Goal: Information Seeking & Learning: Learn about a topic

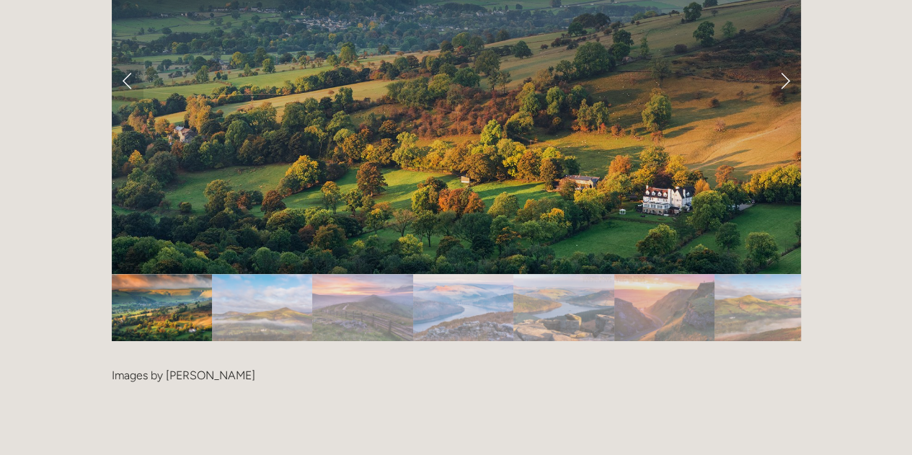
scroll to position [2989, 0]
click at [368, 273] on img "Slide 3" at bounding box center [362, 306] width 100 height 67
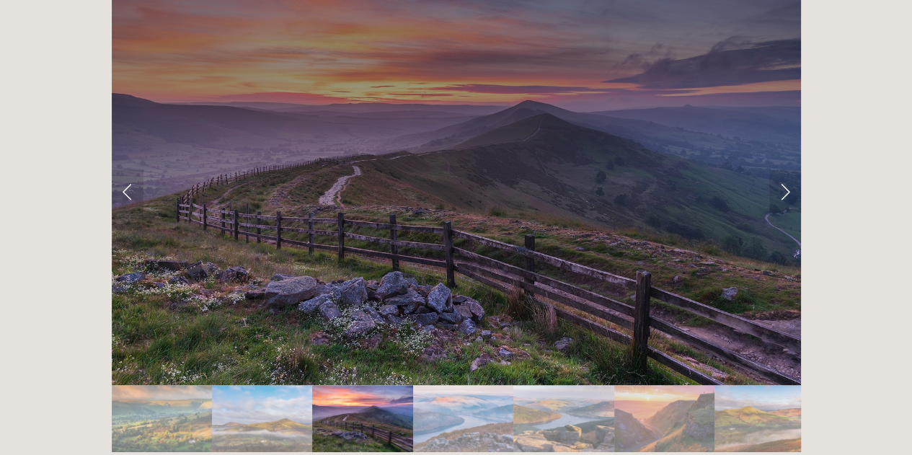
scroll to position [2877, 0]
click at [779, 170] on link "Next Slide" at bounding box center [785, 191] width 32 height 43
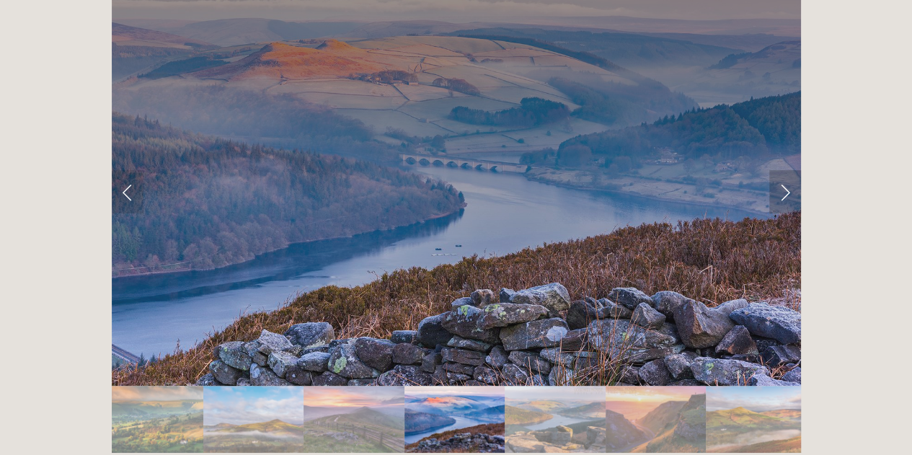
click at [779, 170] on link "Next Slide" at bounding box center [785, 191] width 32 height 43
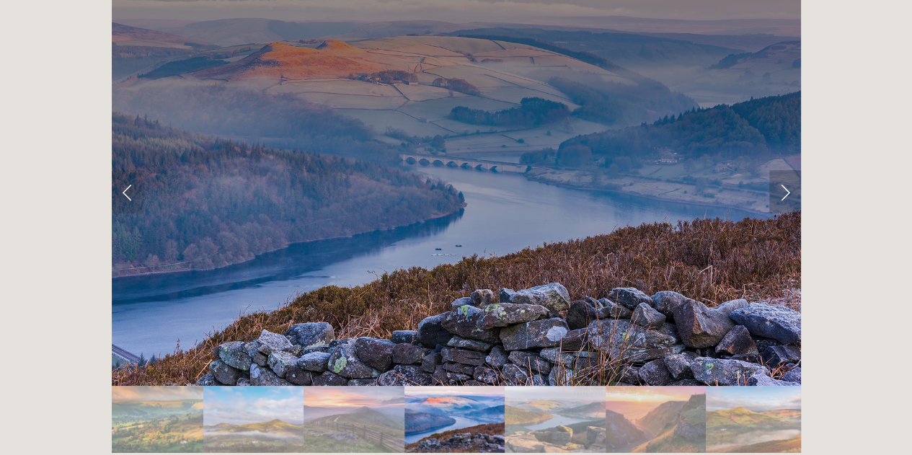
click at [779, 170] on link "Next Slide" at bounding box center [785, 191] width 32 height 43
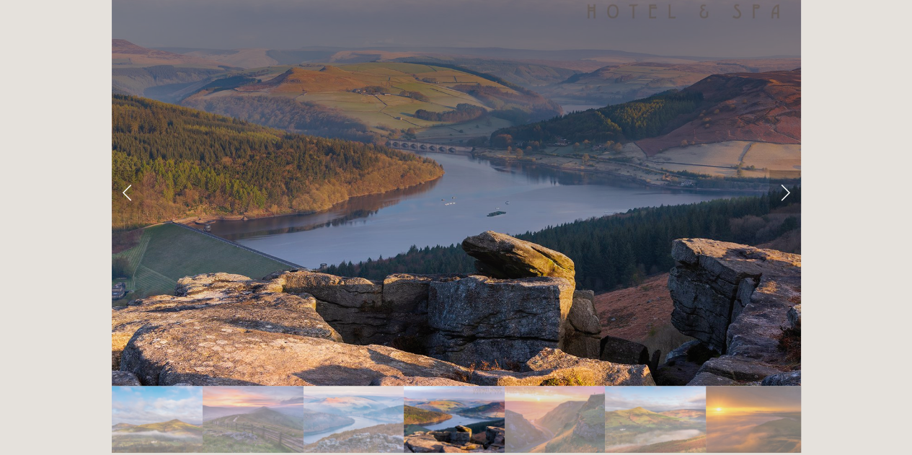
click at [784, 170] on link "Next Slide" at bounding box center [785, 191] width 32 height 43
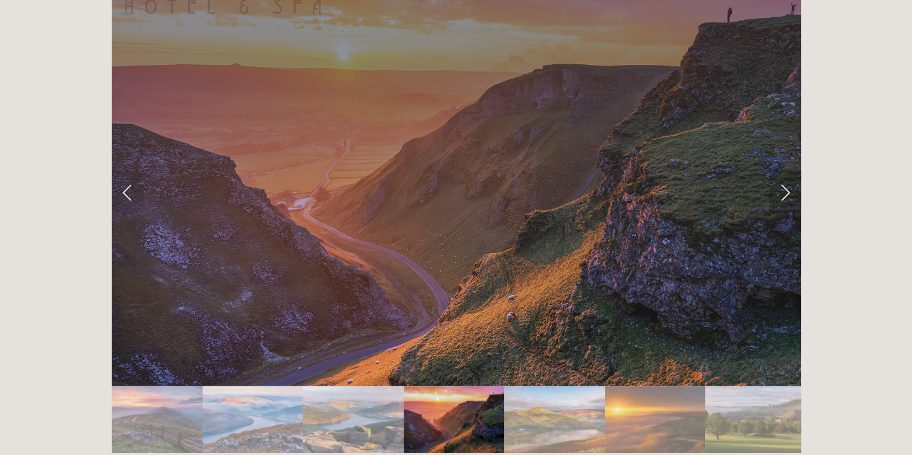
click at [784, 170] on link "Next Slide" at bounding box center [785, 191] width 32 height 43
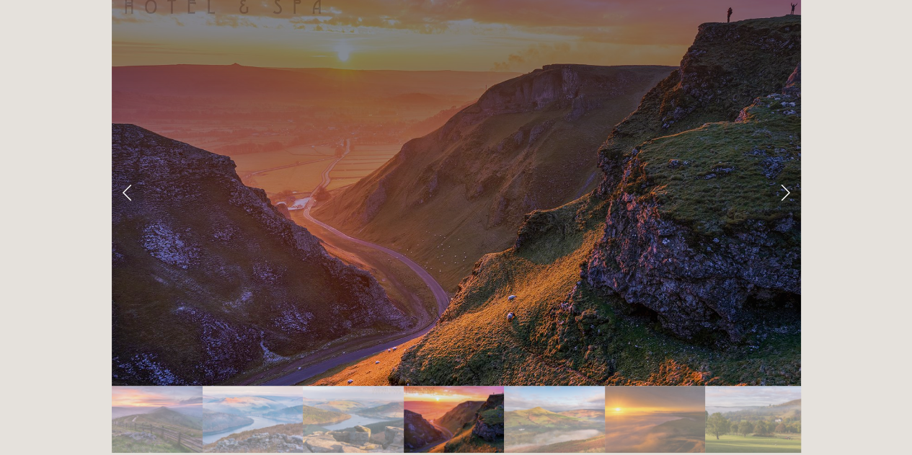
click at [784, 170] on link "Next Slide" at bounding box center [785, 191] width 32 height 43
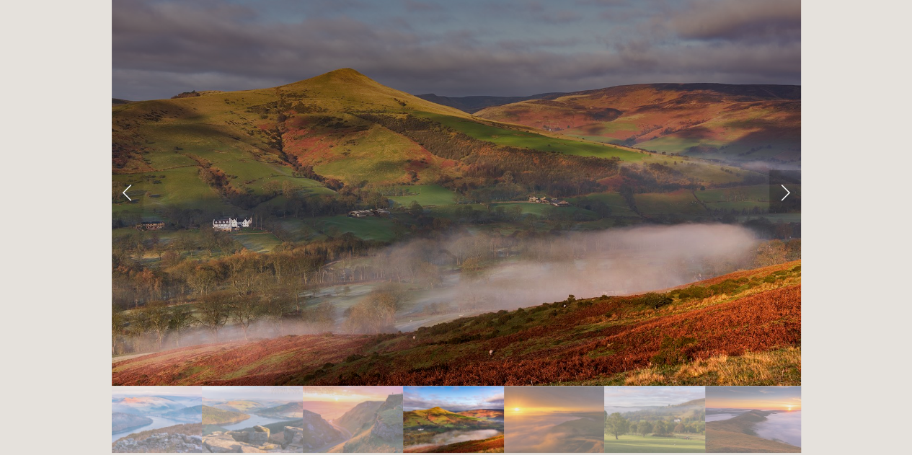
click at [784, 170] on link "Next Slide" at bounding box center [785, 191] width 32 height 43
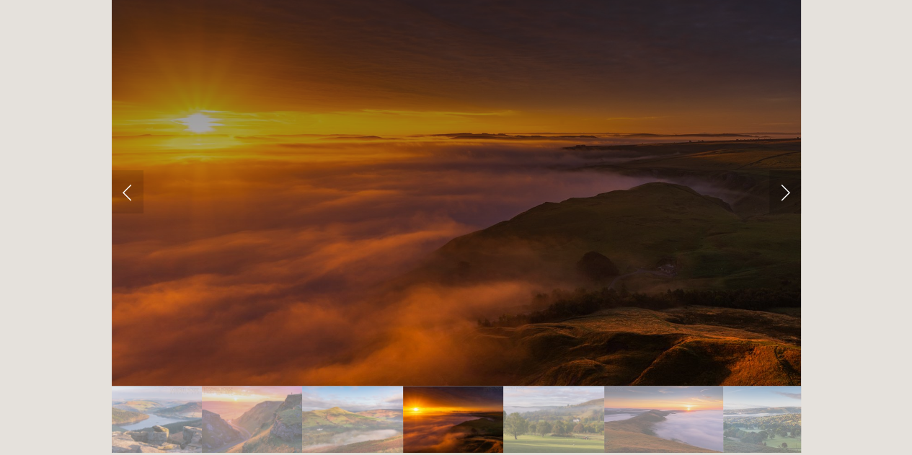
click at [784, 170] on link "Next Slide" at bounding box center [785, 191] width 32 height 43
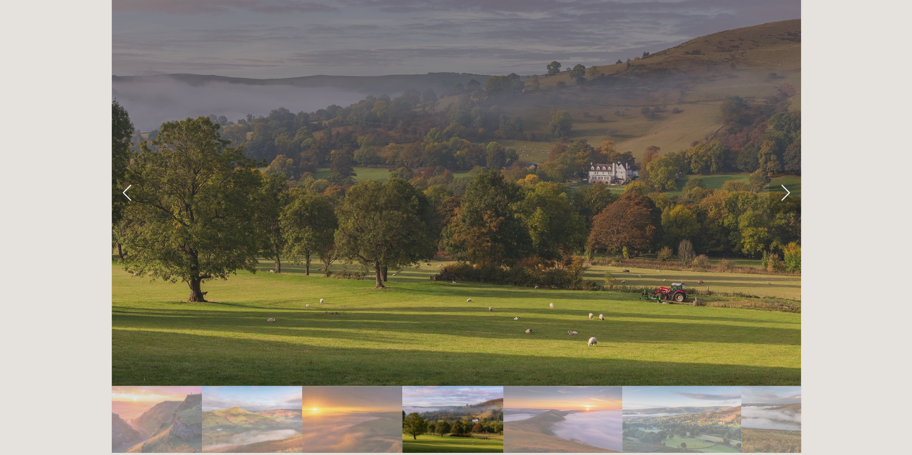
click at [784, 170] on link "Next Slide" at bounding box center [785, 191] width 32 height 43
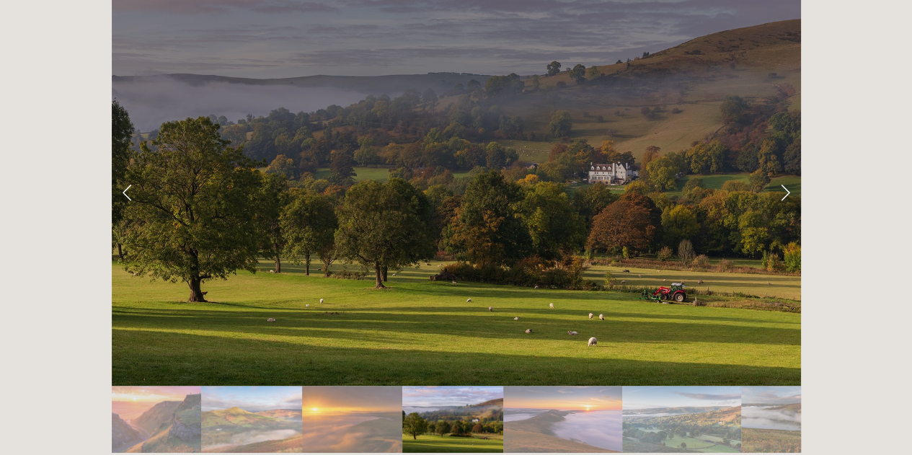
click at [784, 170] on link "Next Slide" at bounding box center [785, 191] width 32 height 43
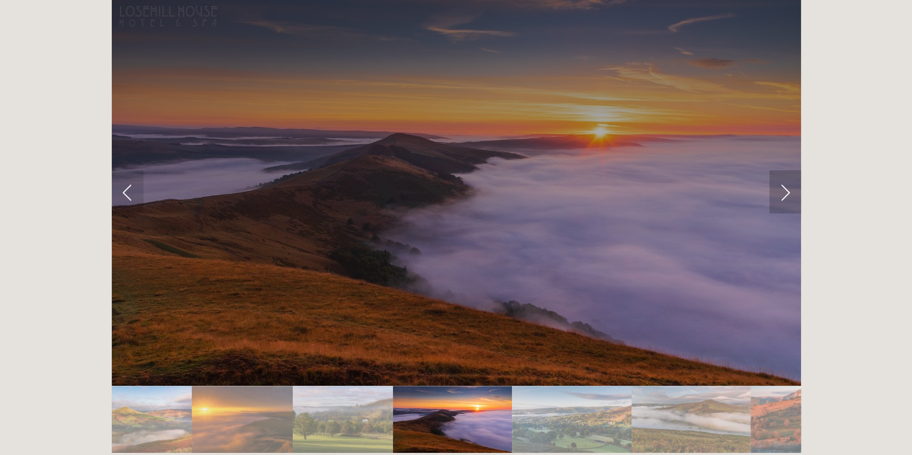
click at [784, 170] on link "Next Slide" at bounding box center [785, 191] width 32 height 43
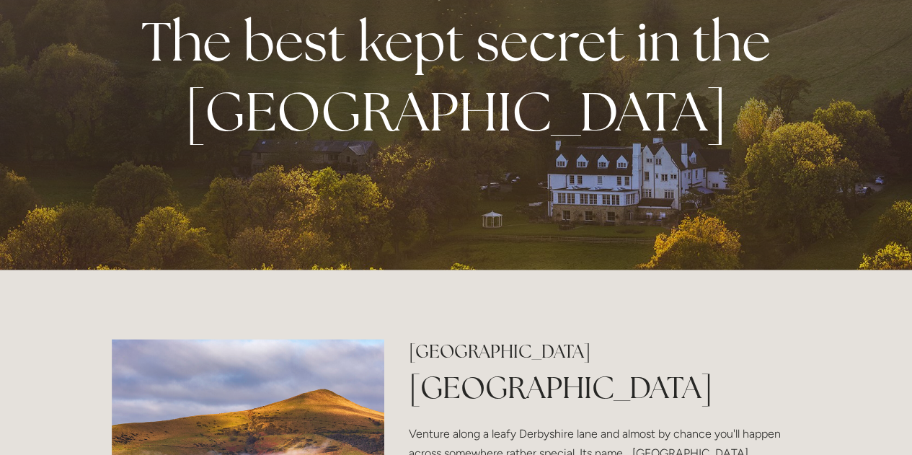
scroll to position [0, 0]
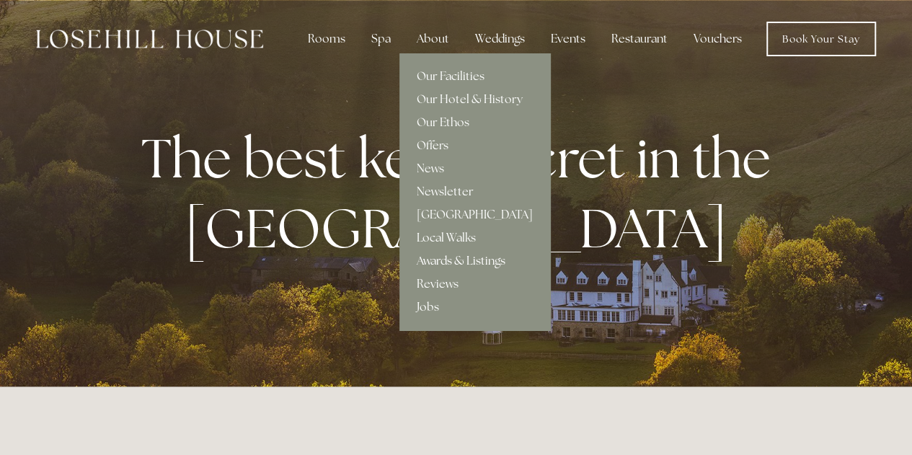
click at [446, 257] on link "Awards & Listings" at bounding box center [474, 260] width 151 height 23
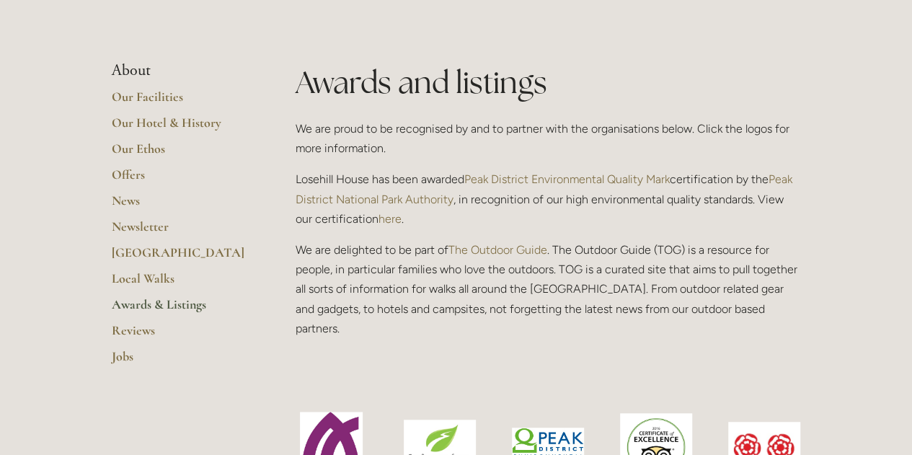
scroll to position [305, 0]
click at [145, 92] on link "Our Facilities" at bounding box center [181, 100] width 138 height 26
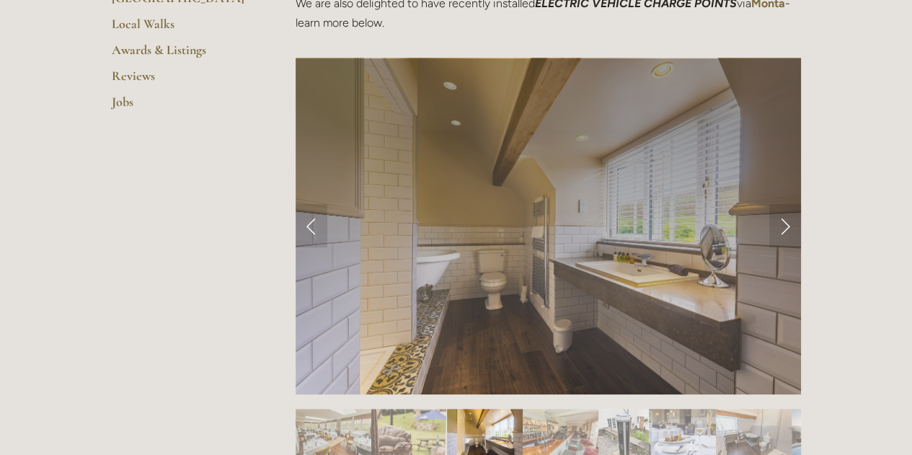
scroll to position [568, 0]
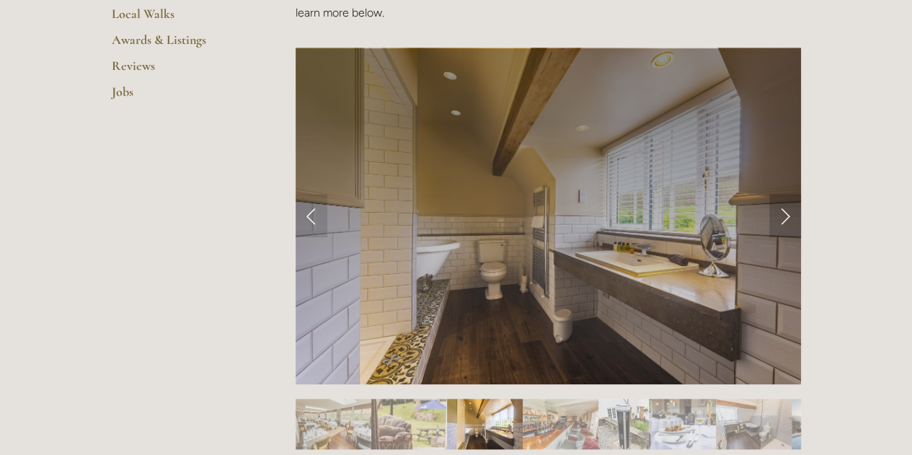
click at [788, 217] on link "Next Slide" at bounding box center [785, 215] width 32 height 43
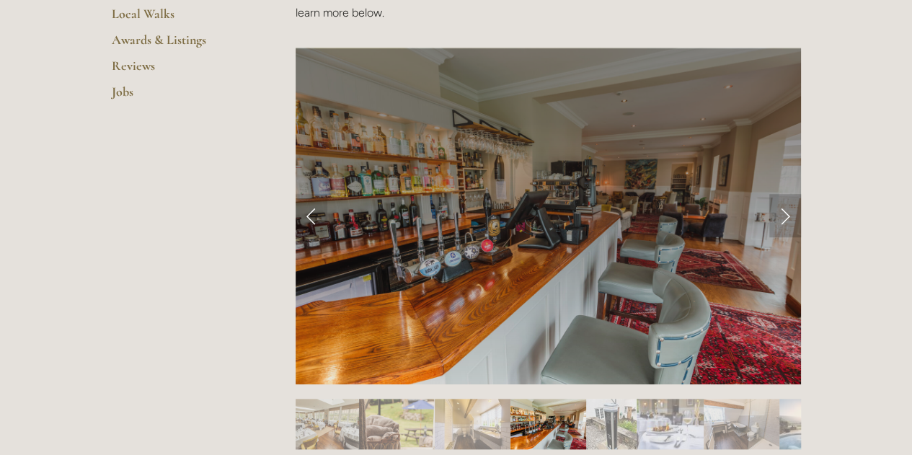
click at [788, 217] on link "Next Slide" at bounding box center [785, 215] width 32 height 43
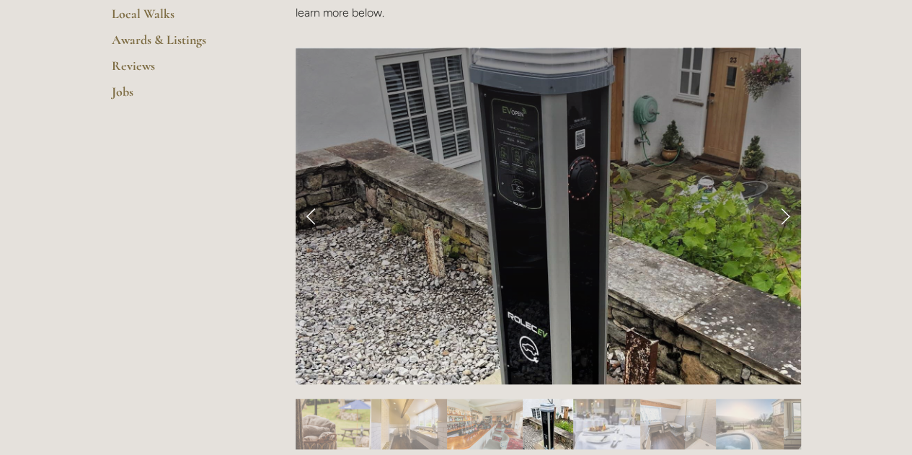
click at [303, 223] on link "Previous Slide" at bounding box center [312, 215] width 32 height 43
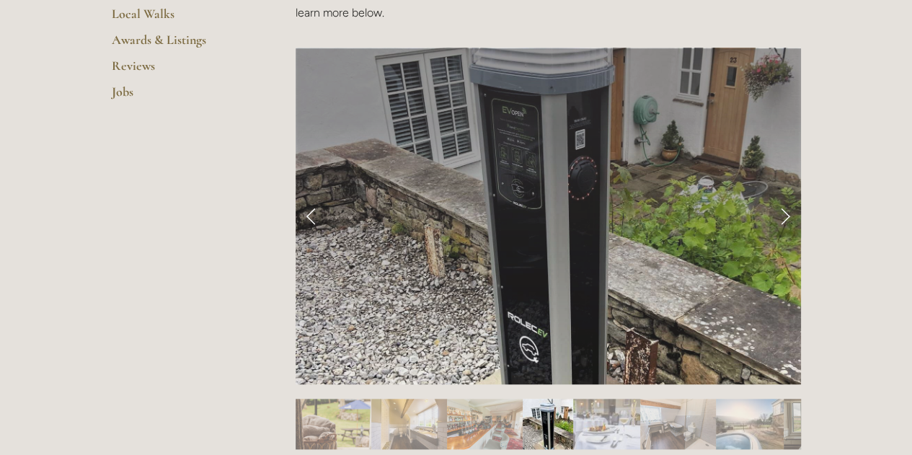
click at [792, 213] on link "Next Slide" at bounding box center [785, 215] width 32 height 43
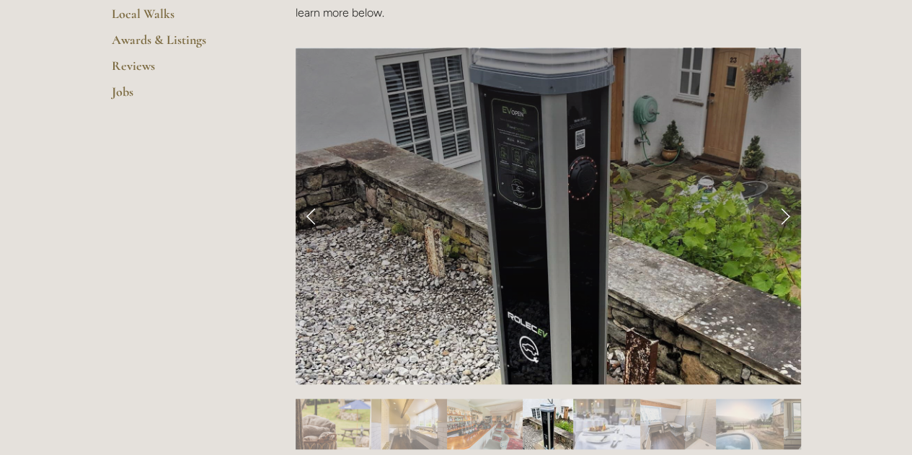
click at [787, 217] on link "Next Slide" at bounding box center [785, 215] width 32 height 43
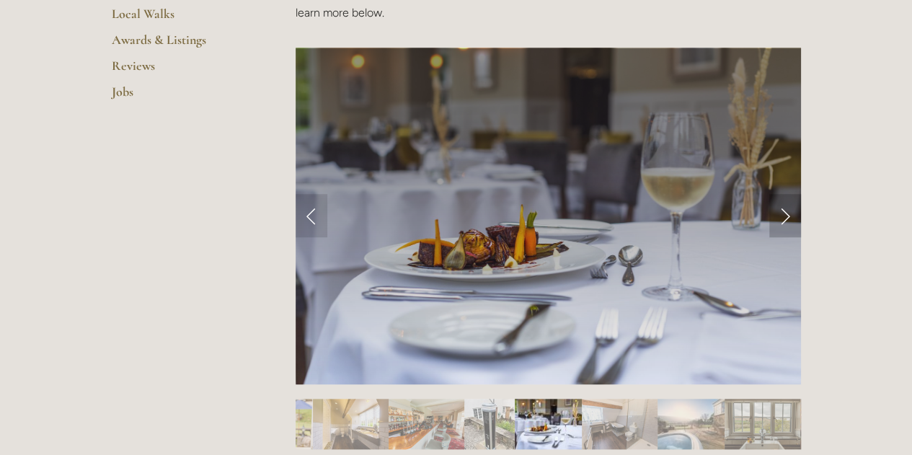
click at [787, 217] on link "Next Slide" at bounding box center [785, 215] width 32 height 43
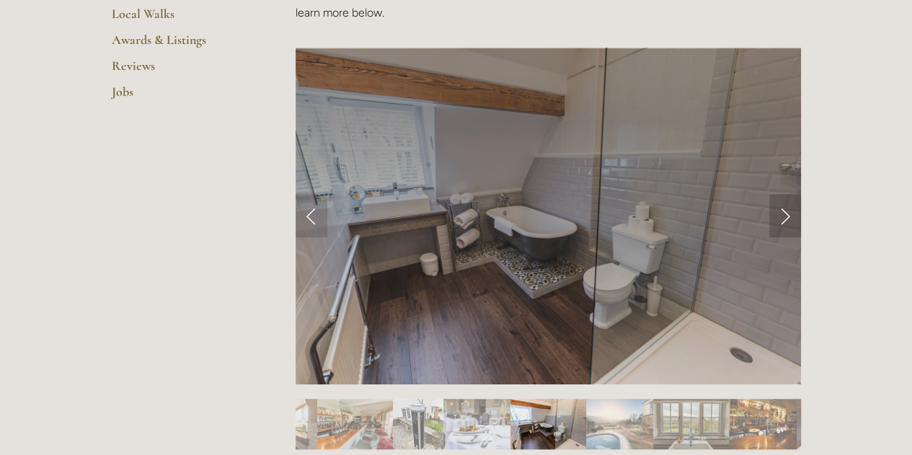
click at [787, 217] on link "Next Slide" at bounding box center [785, 215] width 32 height 43
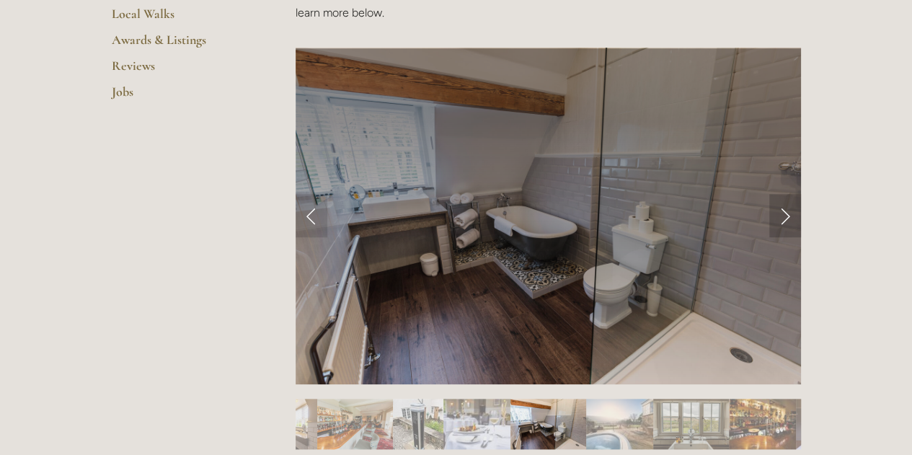
click at [787, 217] on link "Next Slide" at bounding box center [785, 215] width 32 height 43
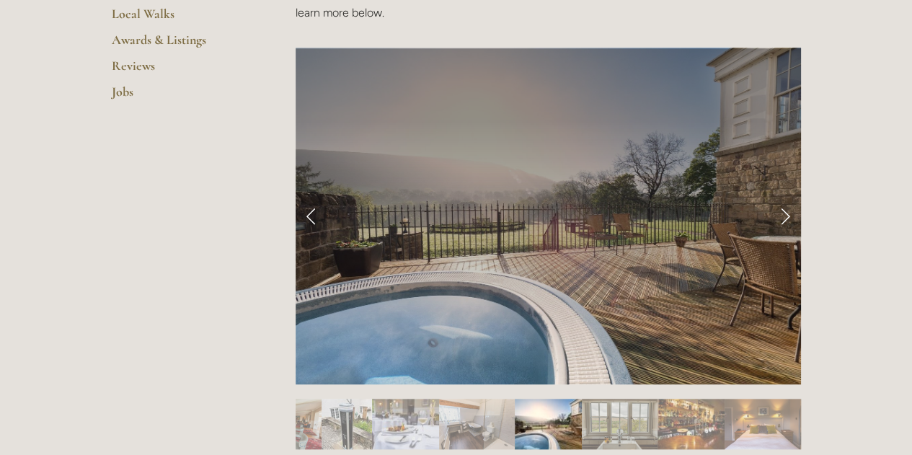
click at [787, 217] on link "Next Slide" at bounding box center [785, 215] width 32 height 43
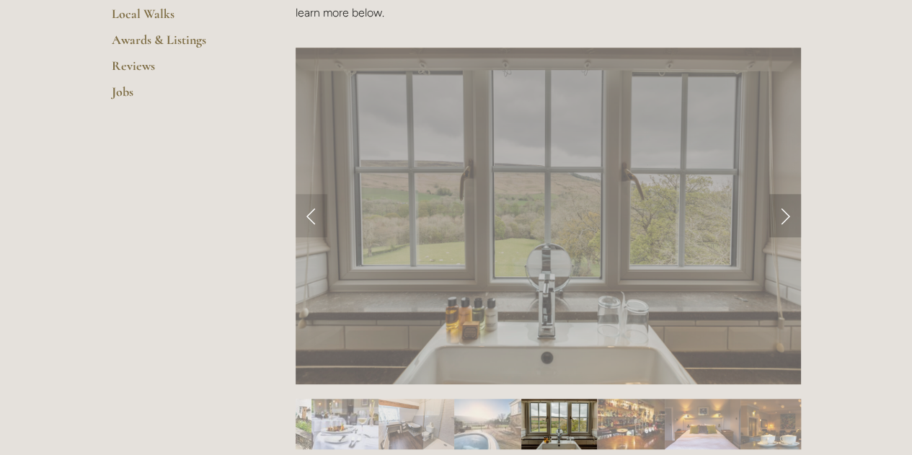
click at [787, 217] on link "Next Slide" at bounding box center [785, 215] width 32 height 43
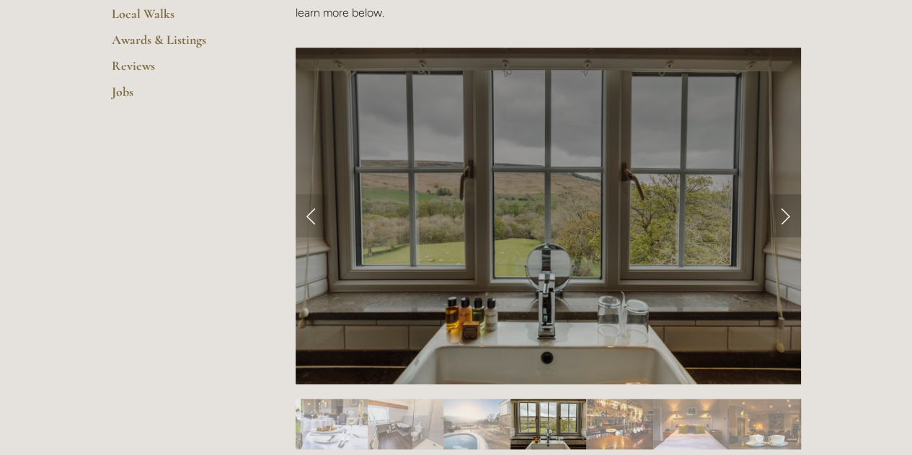
click at [787, 217] on link "Next Slide" at bounding box center [785, 215] width 32 height 43
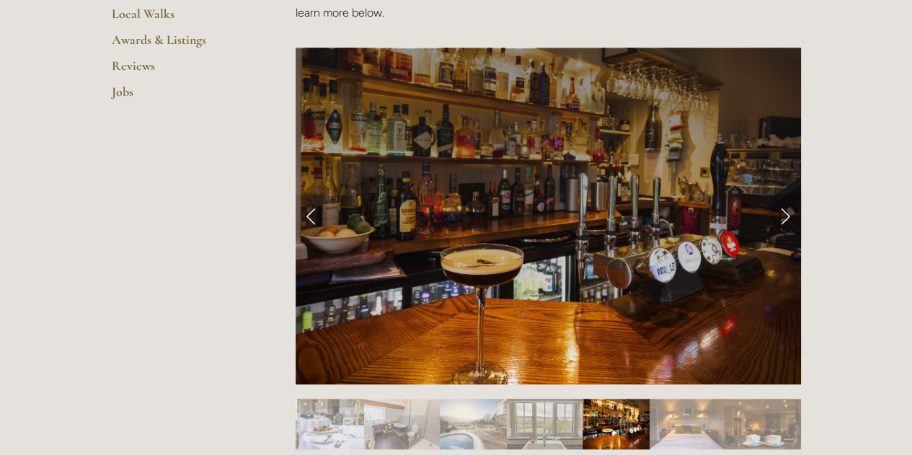
click at [787, 218] on link "Next Slide" at bounding box center [785, 215] width 32 height 43
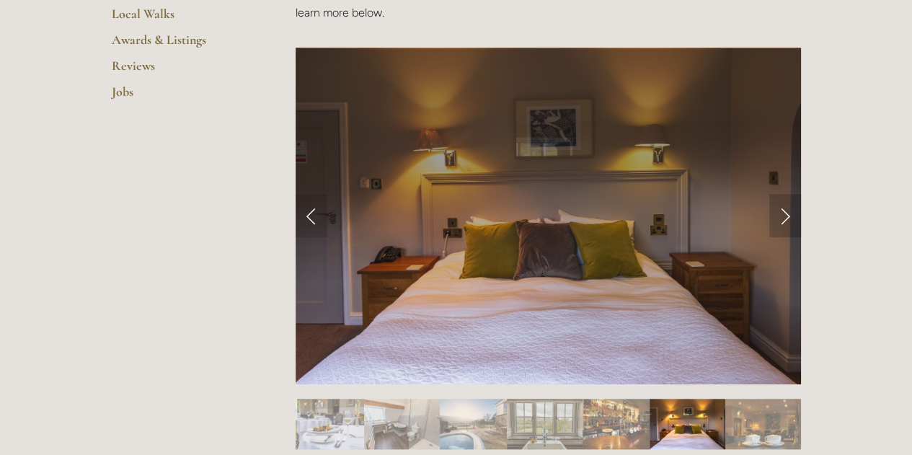
click at [787, 218] on link "Next Slide" at bounding box center [785, 215] width 32 height 43
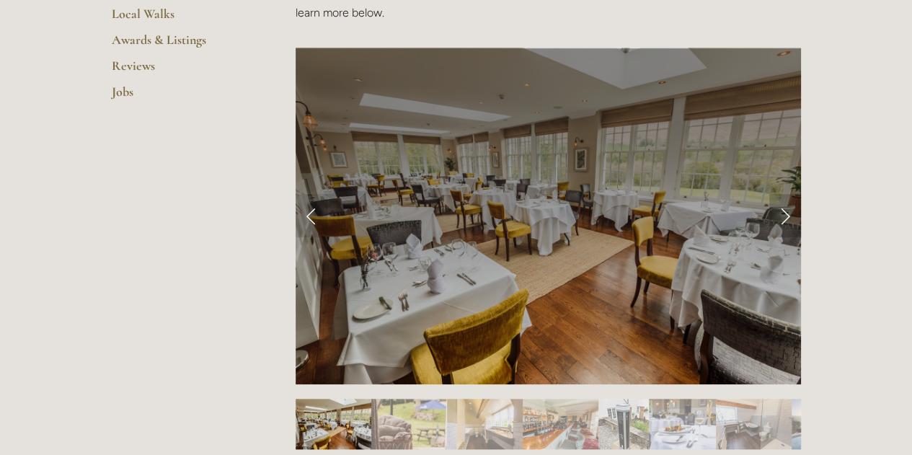
click at [789, 211] on link "Next Slide" at bounding box center [785, 215] width 32 height 43
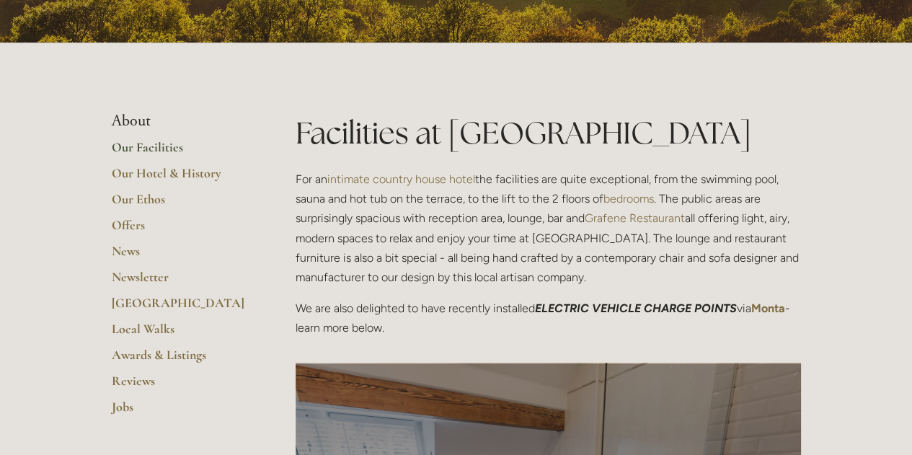
scroll to position [204, 0]
